Goal: Find specific page/section: Find specific page/section

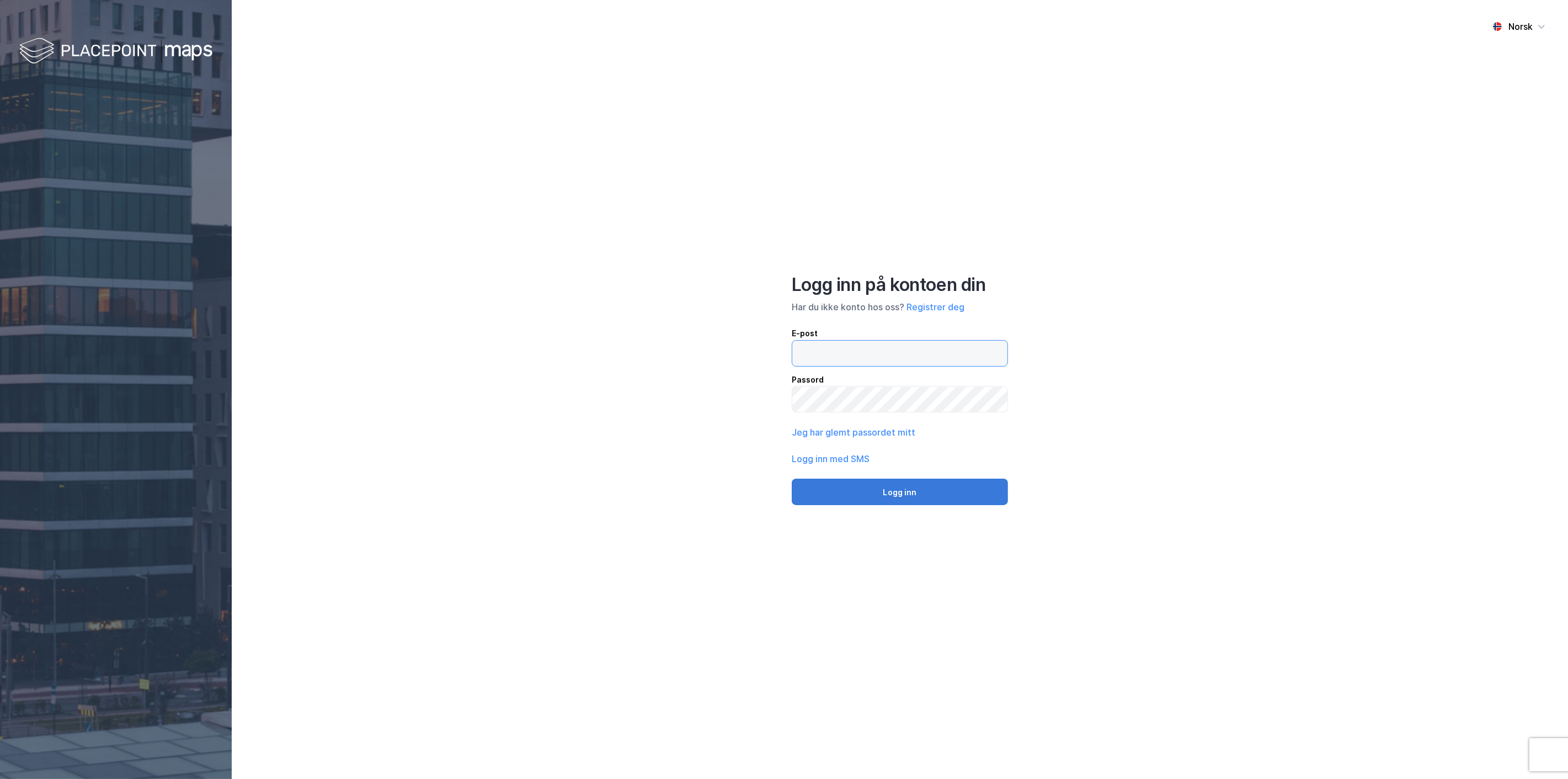
type input "[EMAIL_ADDRESS][MEDICAL_DATA][DOMAIN_NAME]"
click at [902, 497] on button "Logg inn" at bounding box center [900, 492] width 216 height 27
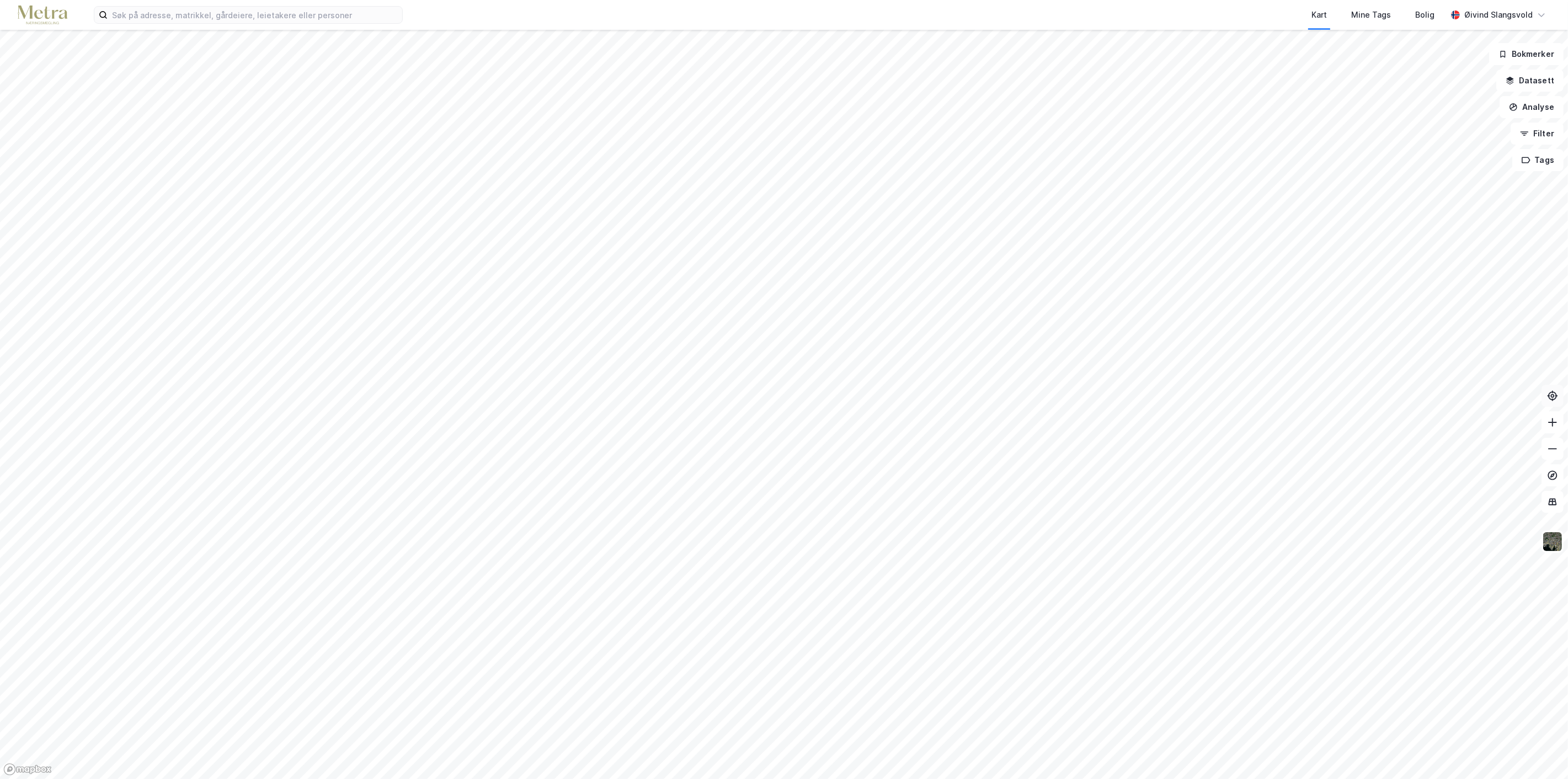
click at [1554, 393] on icon at bounding box center [1552, 396] width 11 height 11
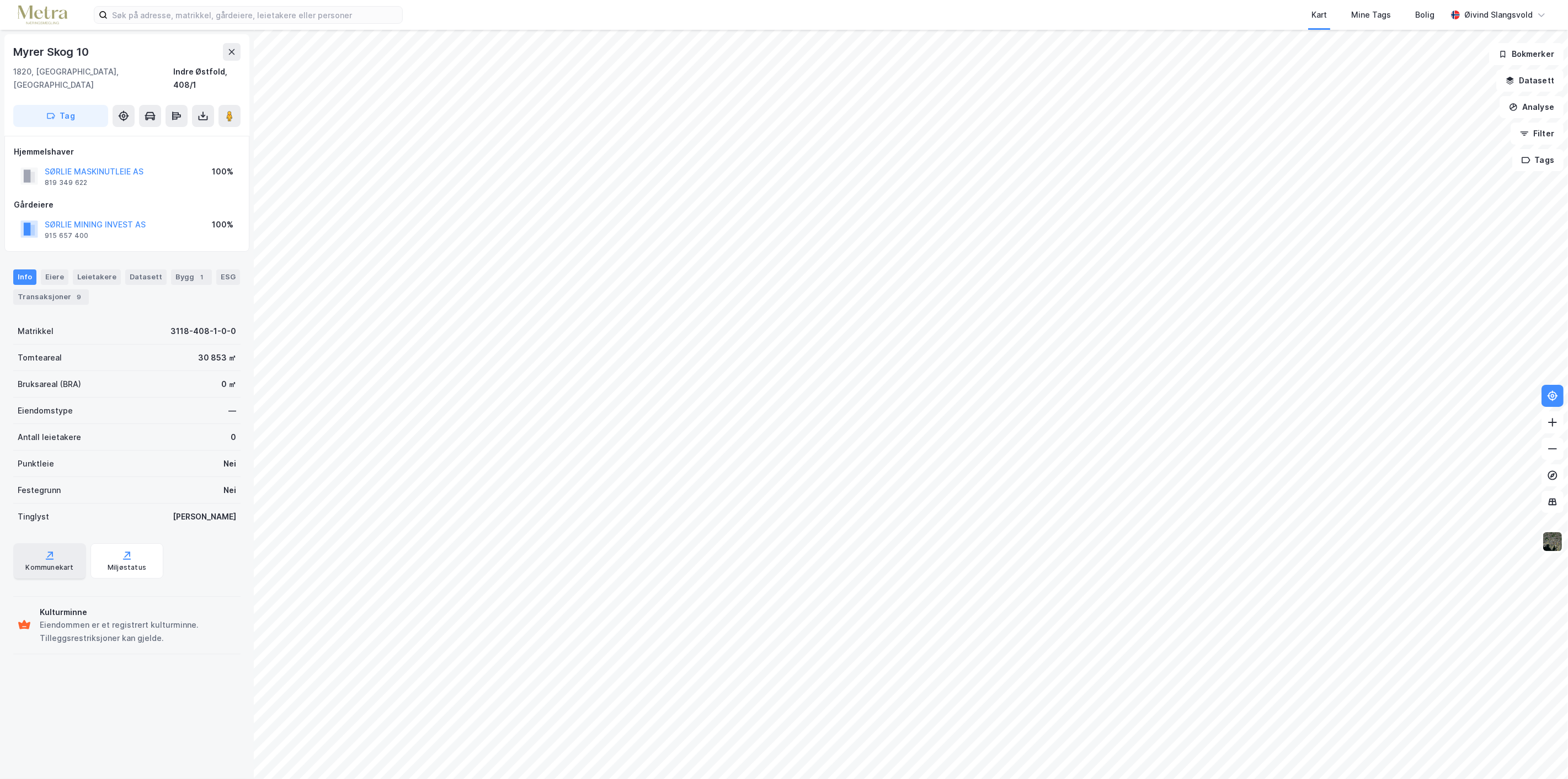
click at [41, 546] on div "Kommunekart" at bounding box center [49, 561] width 73 height 35
